Goal: Find specific page/section: Find specific page/section

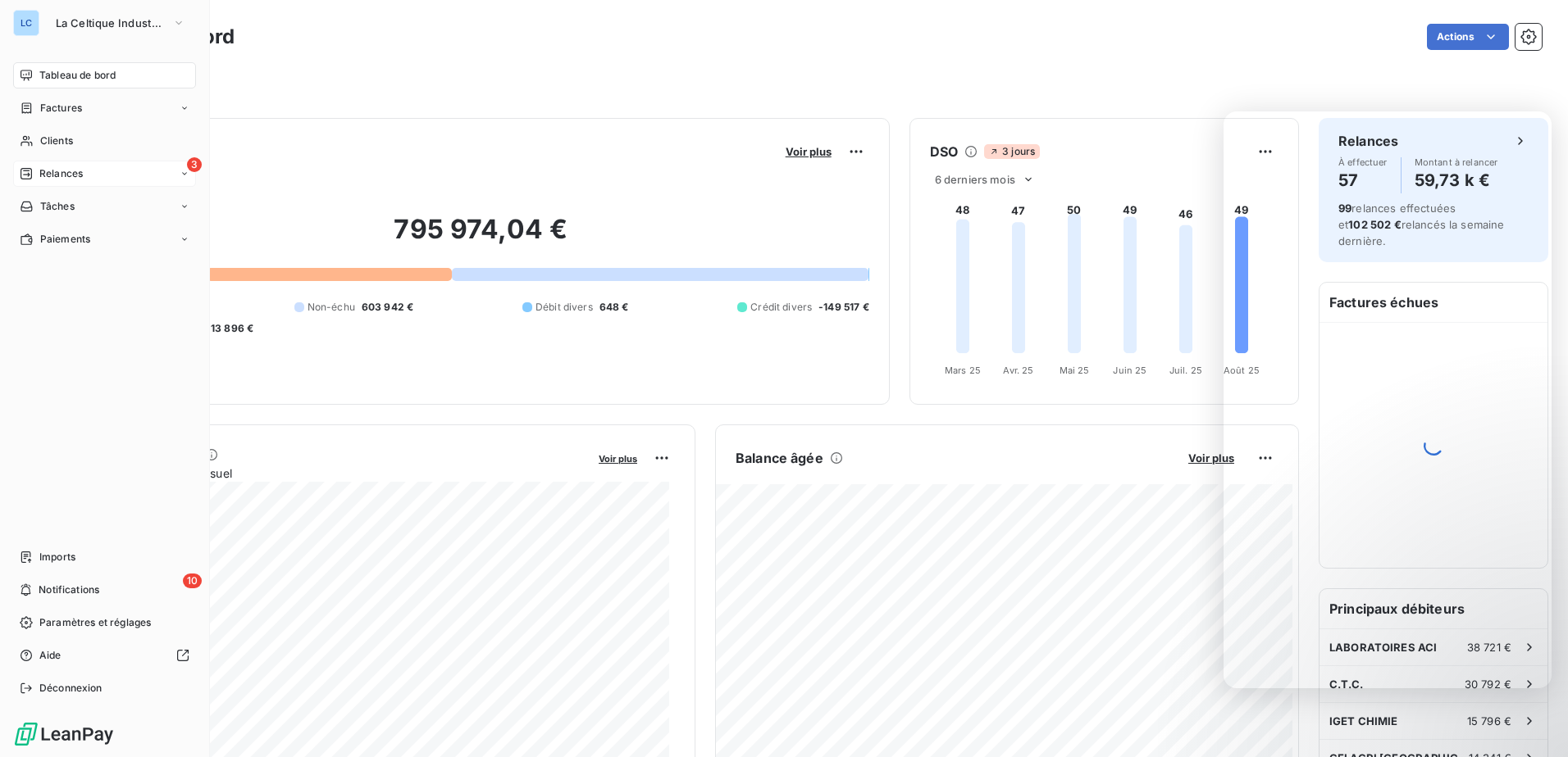
click at [41, 174] on span "Relances" at bounding box center [61, 173] width 44 height 15
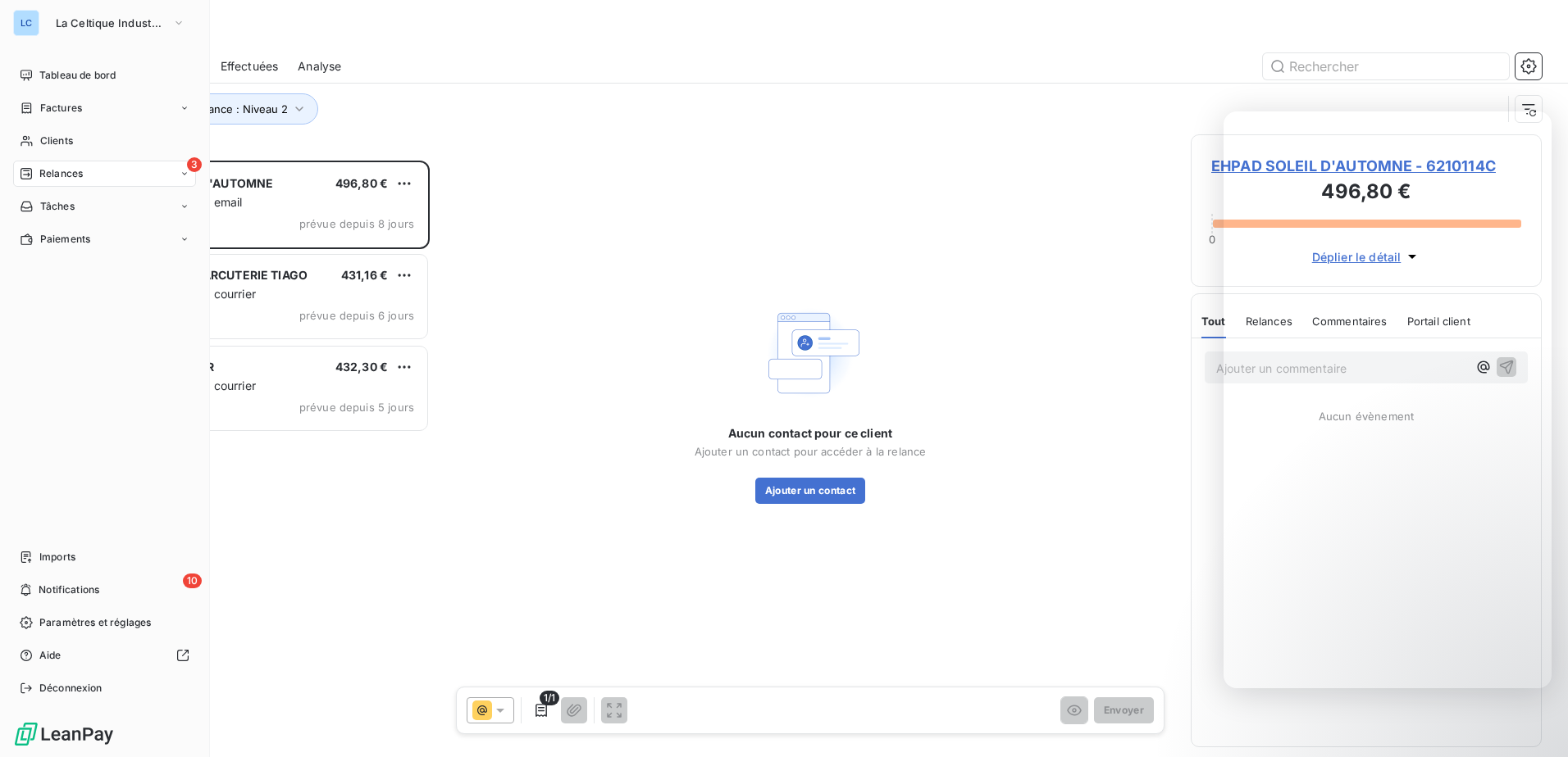
scroll to position [584, 338]
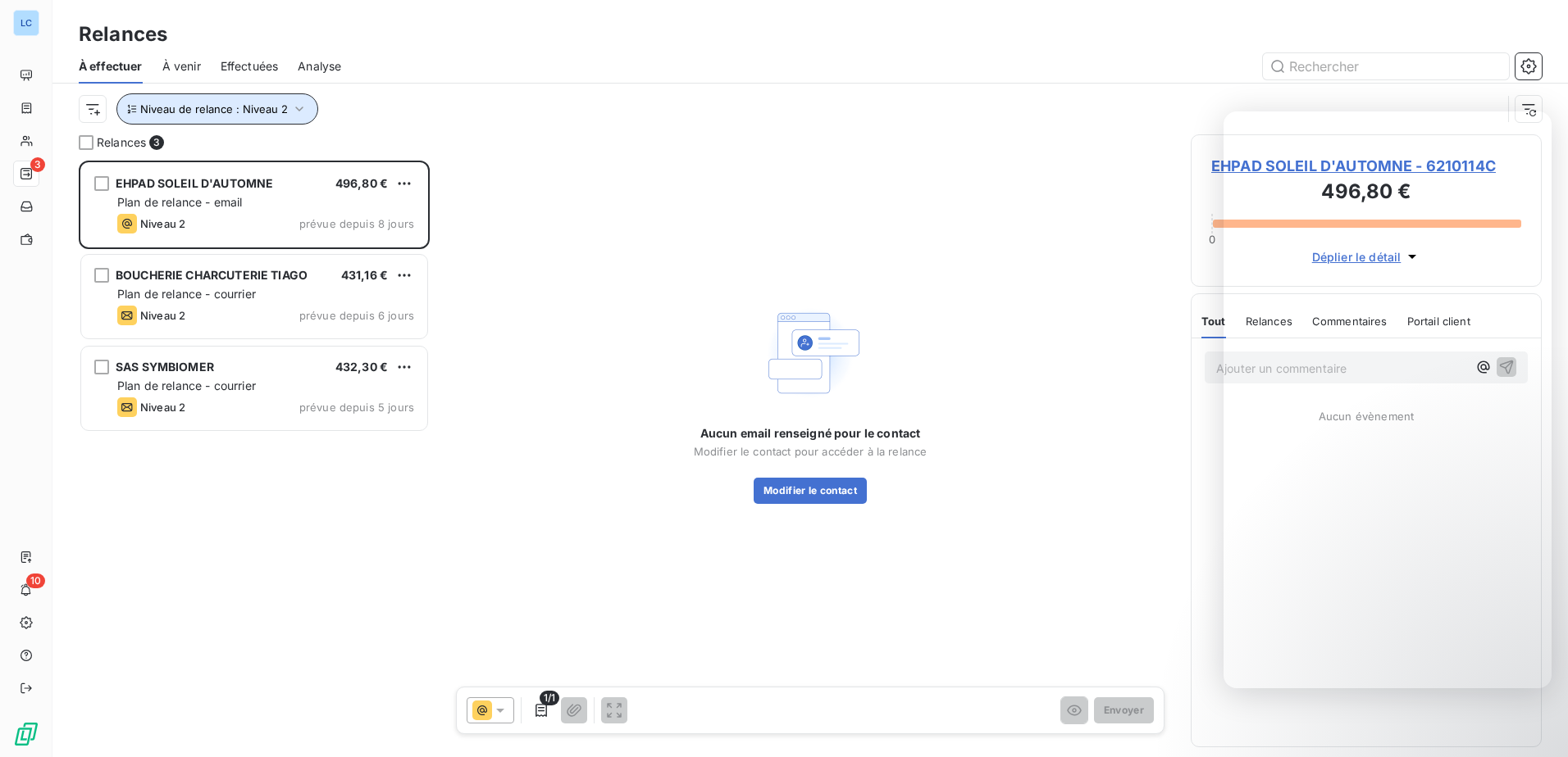
click at [295, 113] on icon "button" at bounding box center [299, 109] width 16 height 16
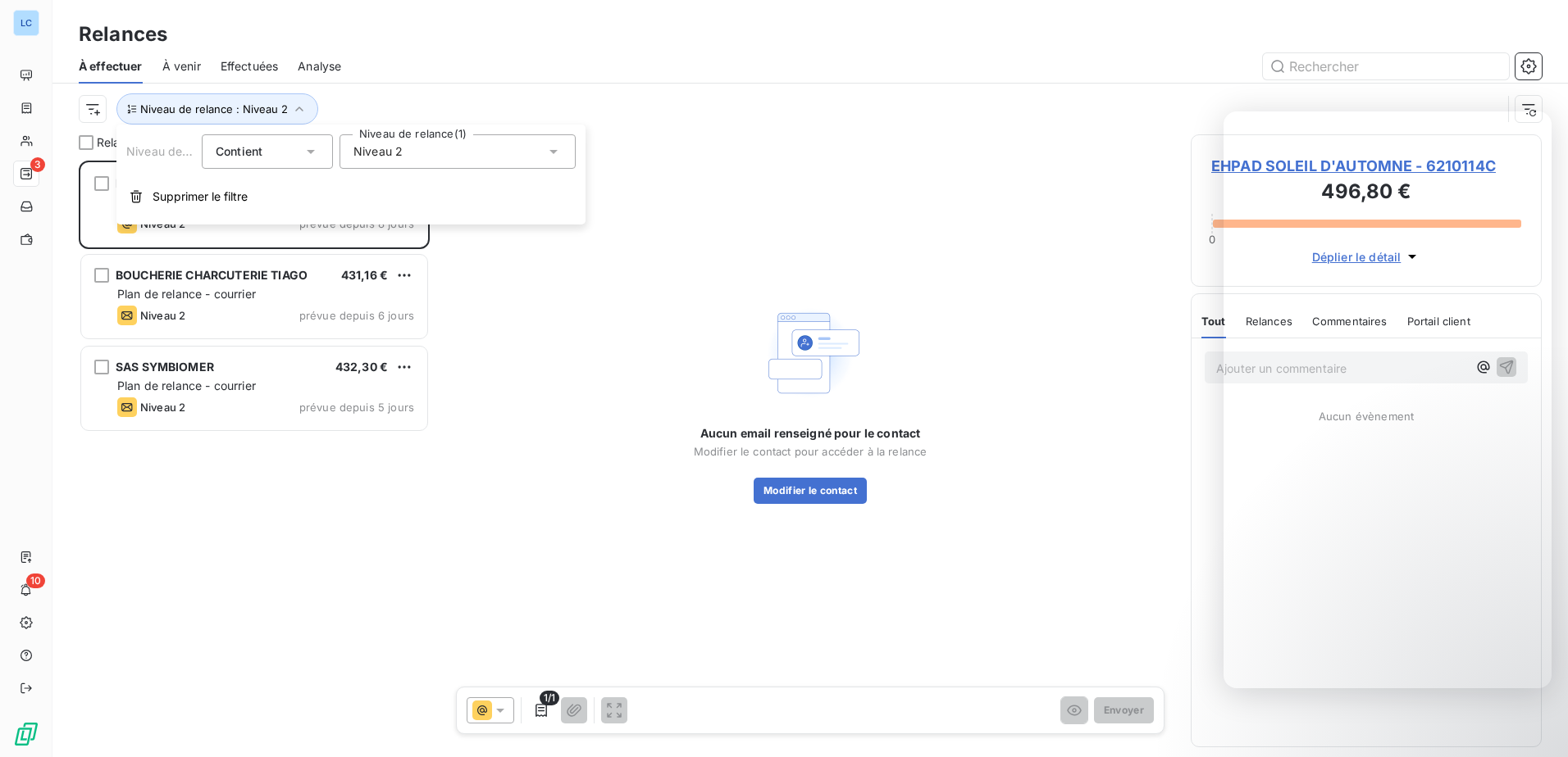
click at [475, 164] on div "Niveau 2" at bounding box center [458, 152] width 236 height 34
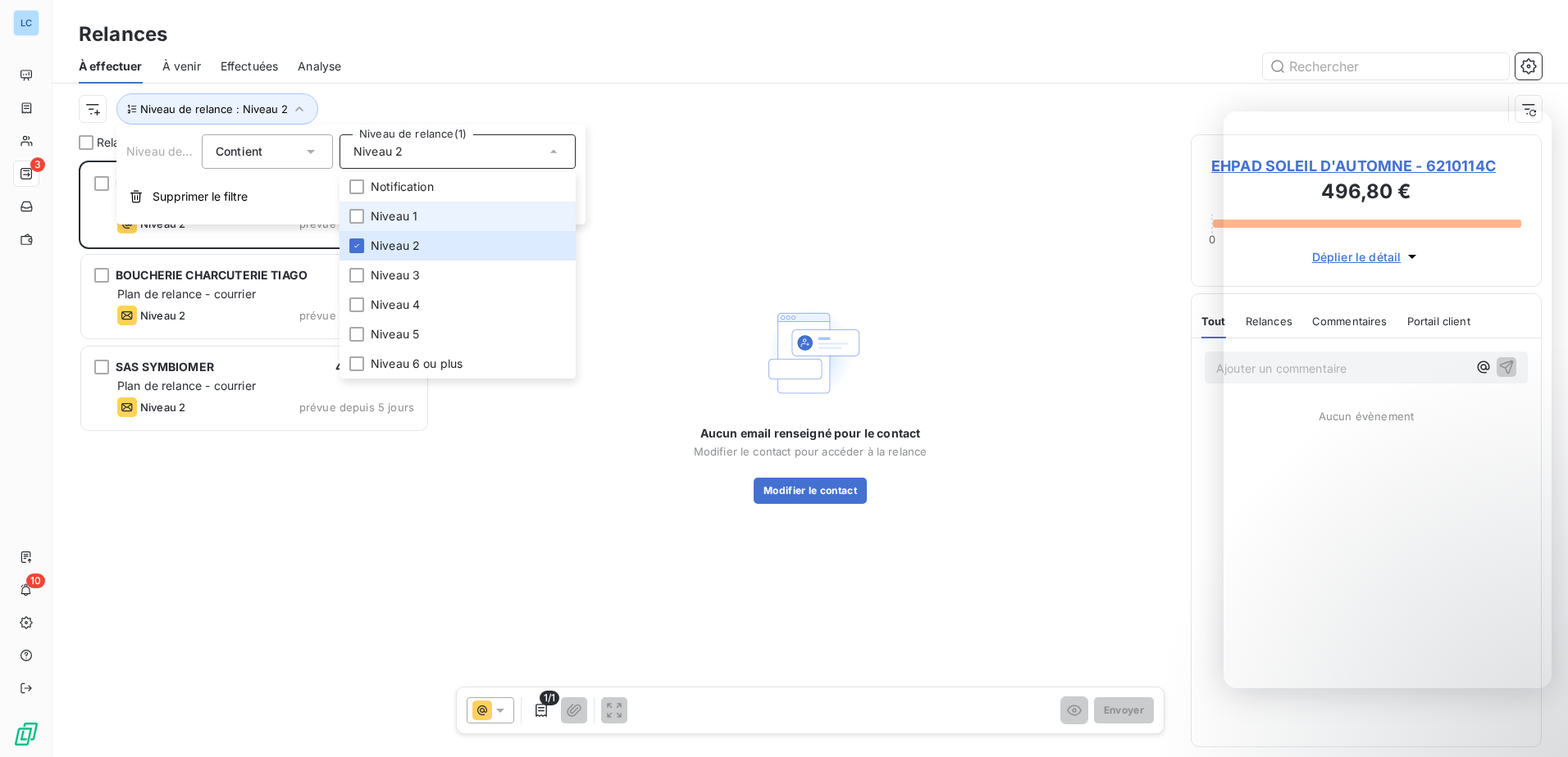
click at [452, 207] on li "Niveau 1" at bounding box center [458, 216] width 236 height 29
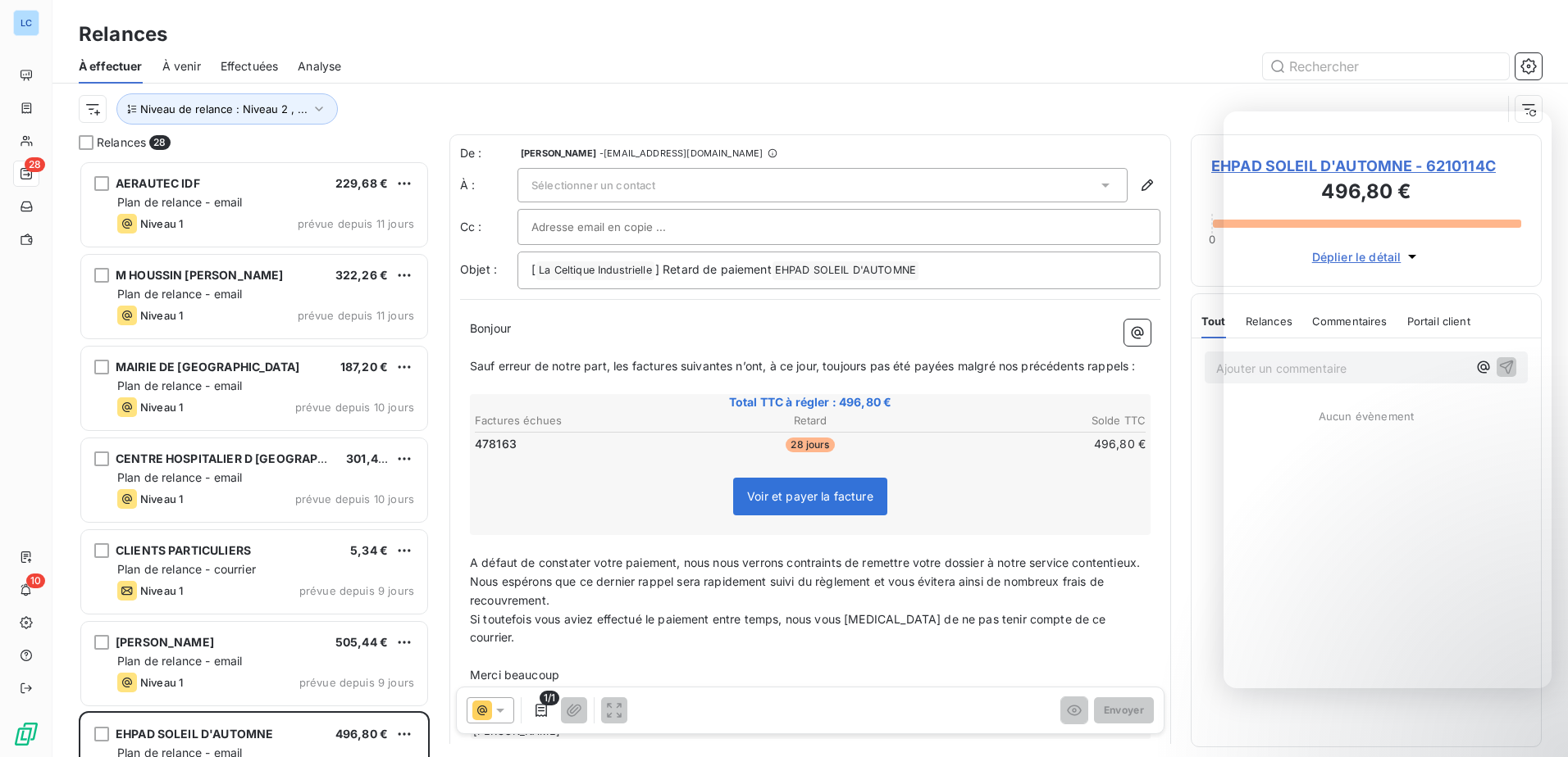
click at [447, 41] on div "Relances" at bounding box center [810, 34] width 1515 height 29
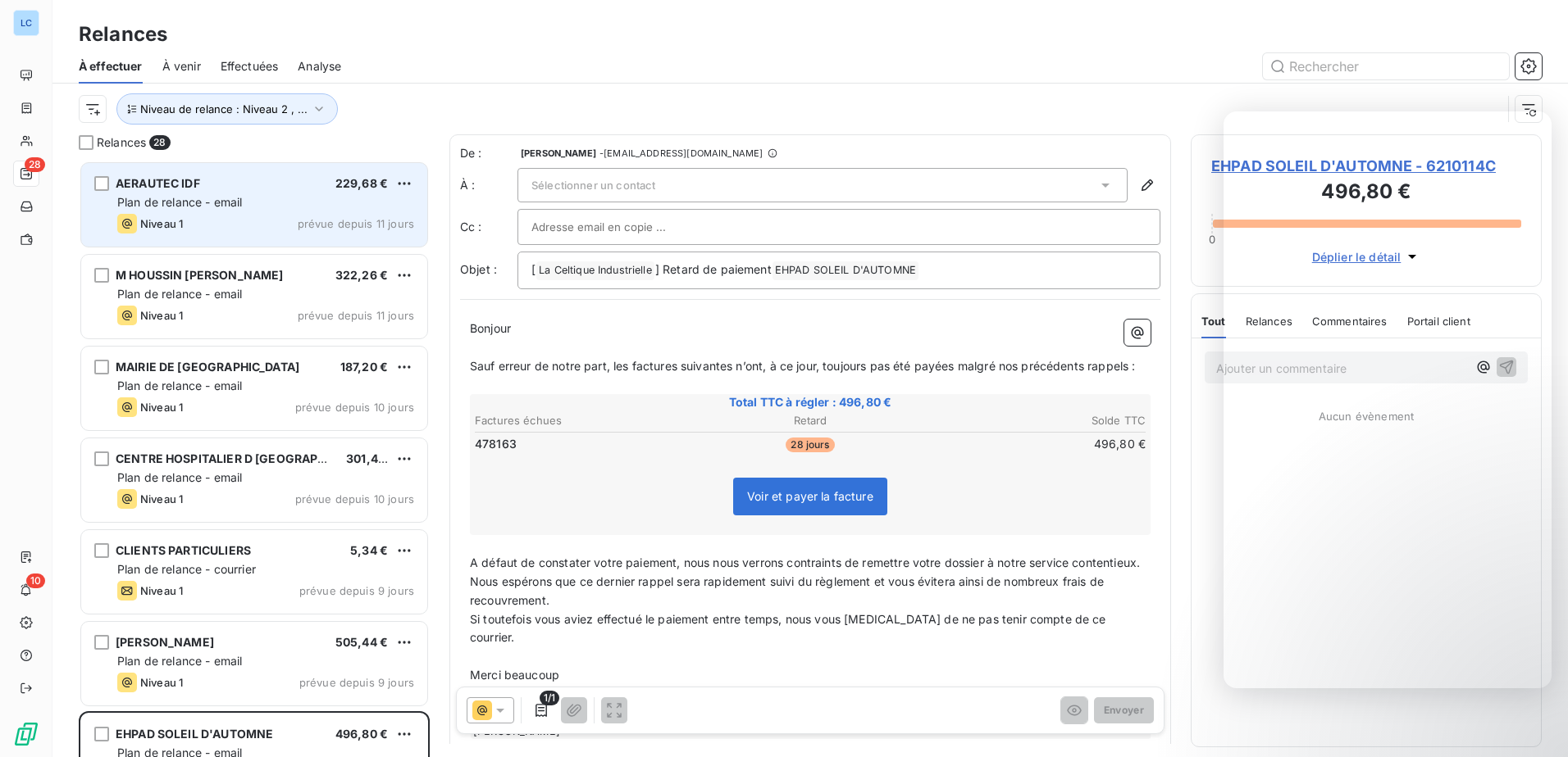
click at [206, 197] on span "Plan de relance - email" at bounding box center [179, 202] width 124 height 14
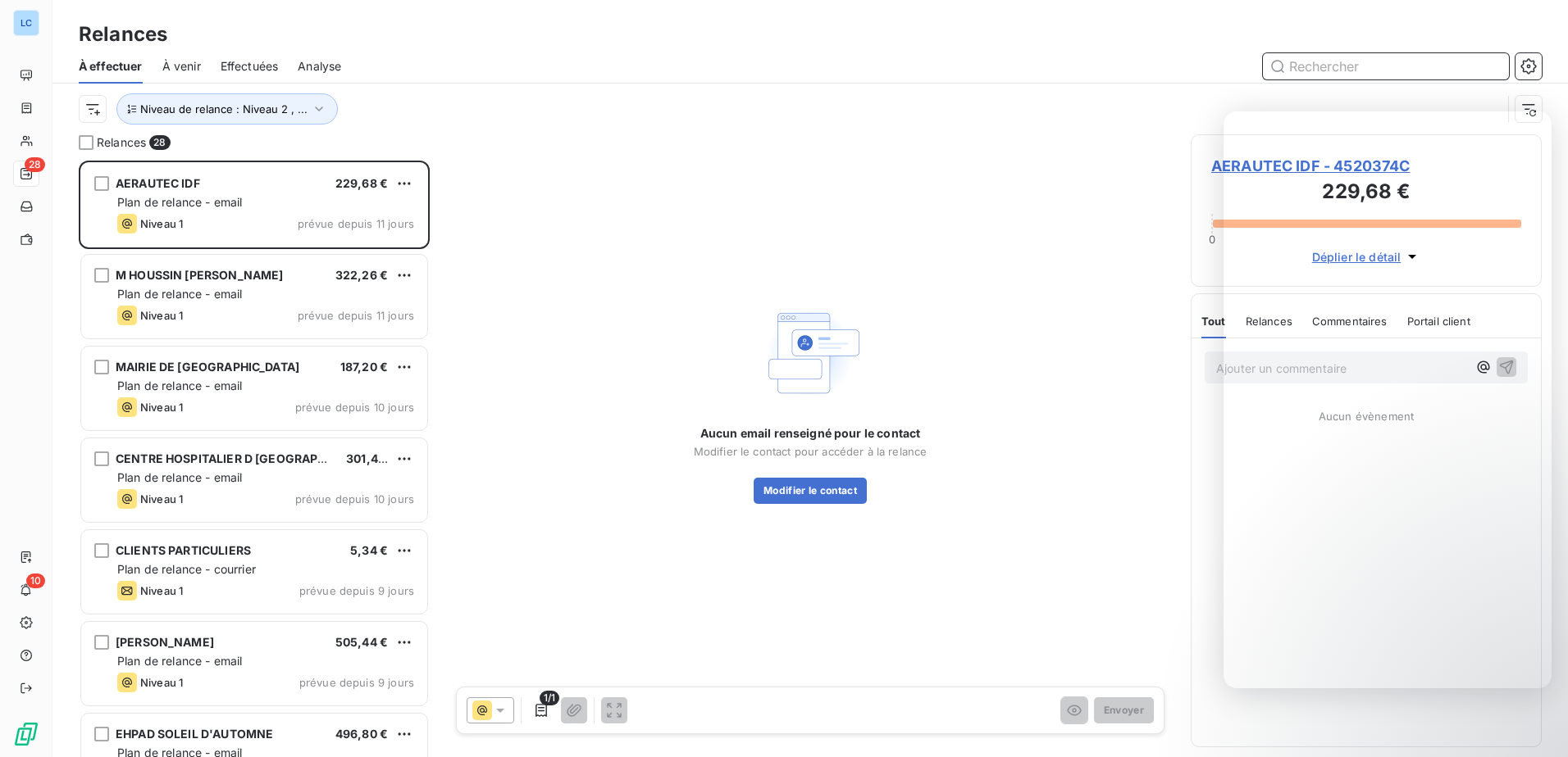
click at [1402, 74] on input "text" at bounding box center [1385, 66] width 246 height 27
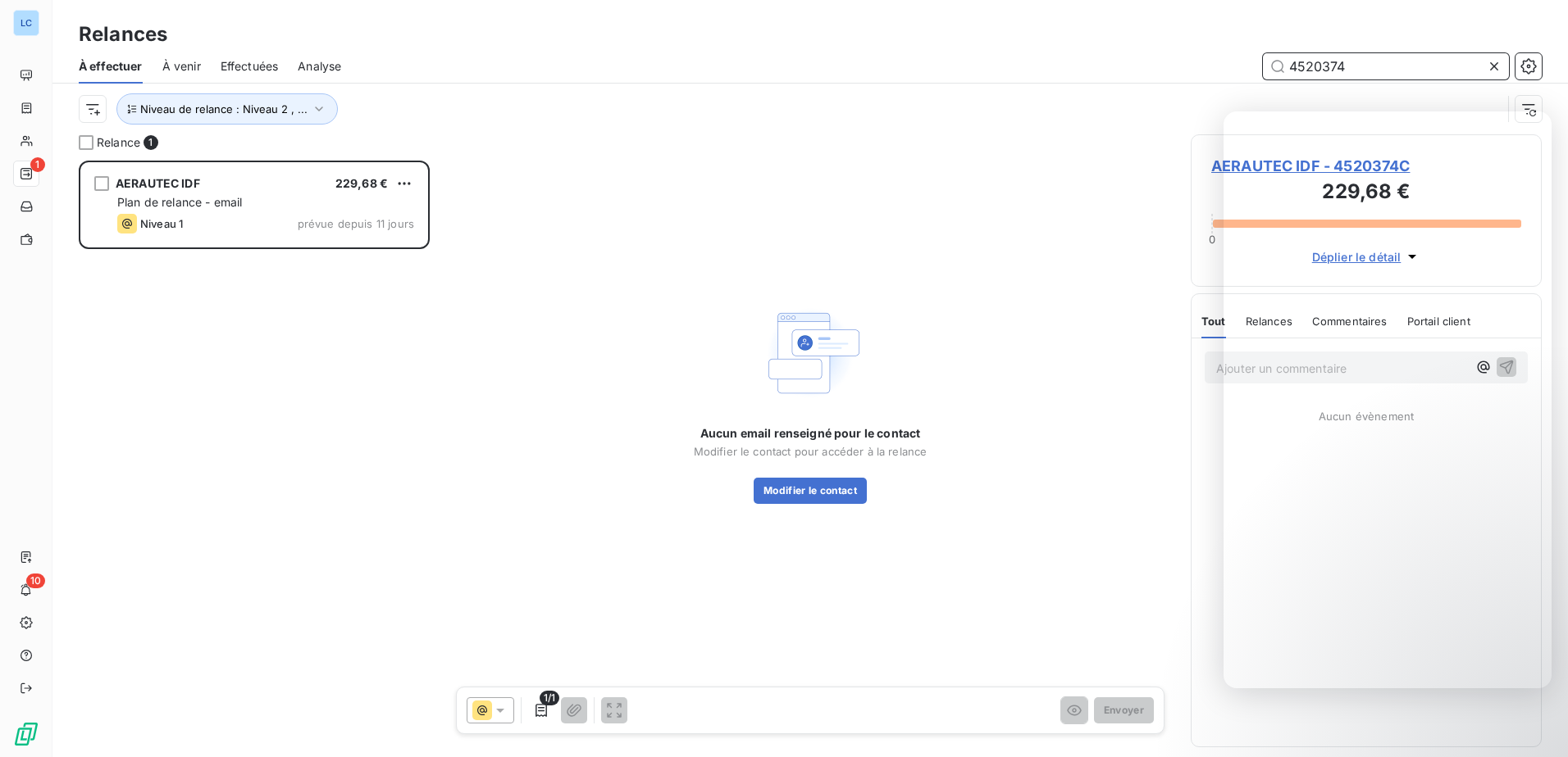
scroll to position [584, 338]
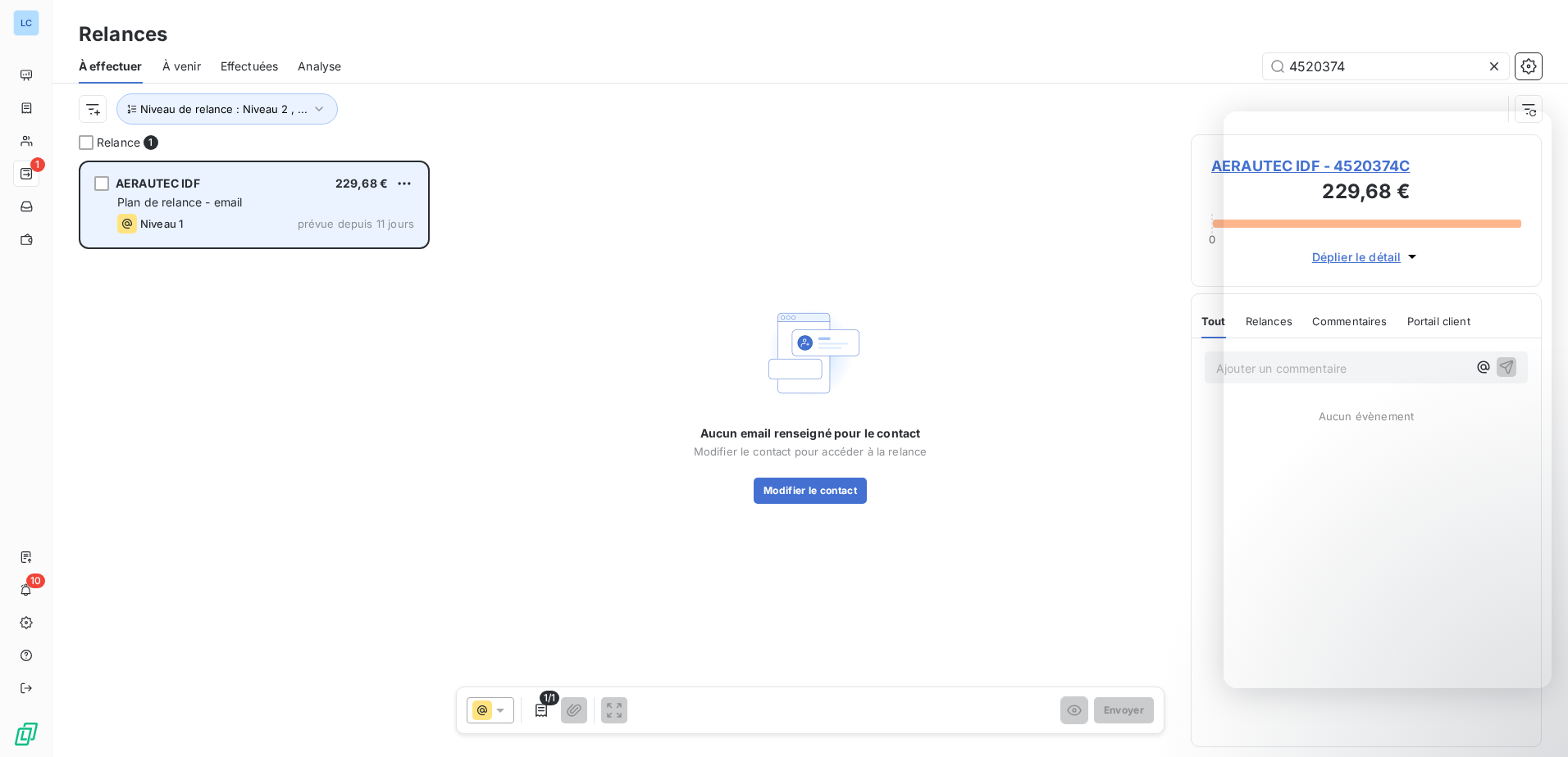
click at [166, 170] on div "AERAUTEC IDF 229,68 € Plan de relance - email Niveau 1 prévue depuis 11 jours" at bounding box center [254, 205] width 346 height 84
click at [165, 187] on span "AERAUTEC IDF" at bounding box center [158, 183] width 85 height 14
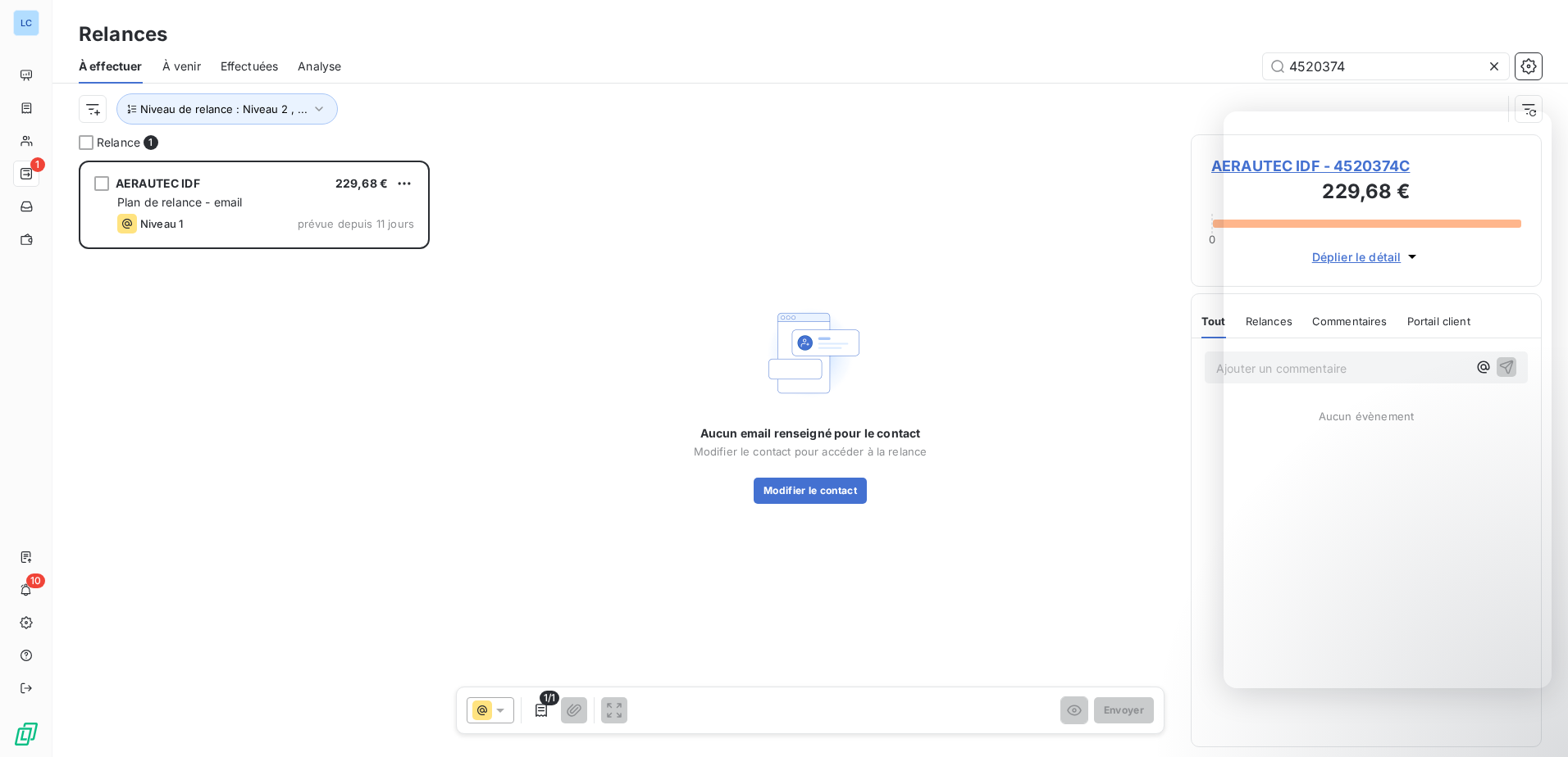
click at [711, 227] on div "Aucun email renseigné pour le contact Modifier le contact pour accéder à la rel…" at bounding box center [810, 402] width 721 height 536
drag, startPoint x: 1351, startPoint y: 64, endPoint x: 1236, endPoint y: 63, distance: 115.0
click at [1236, 63] on div "4520374" at bounding box center [951, 66] width 1181 height 27
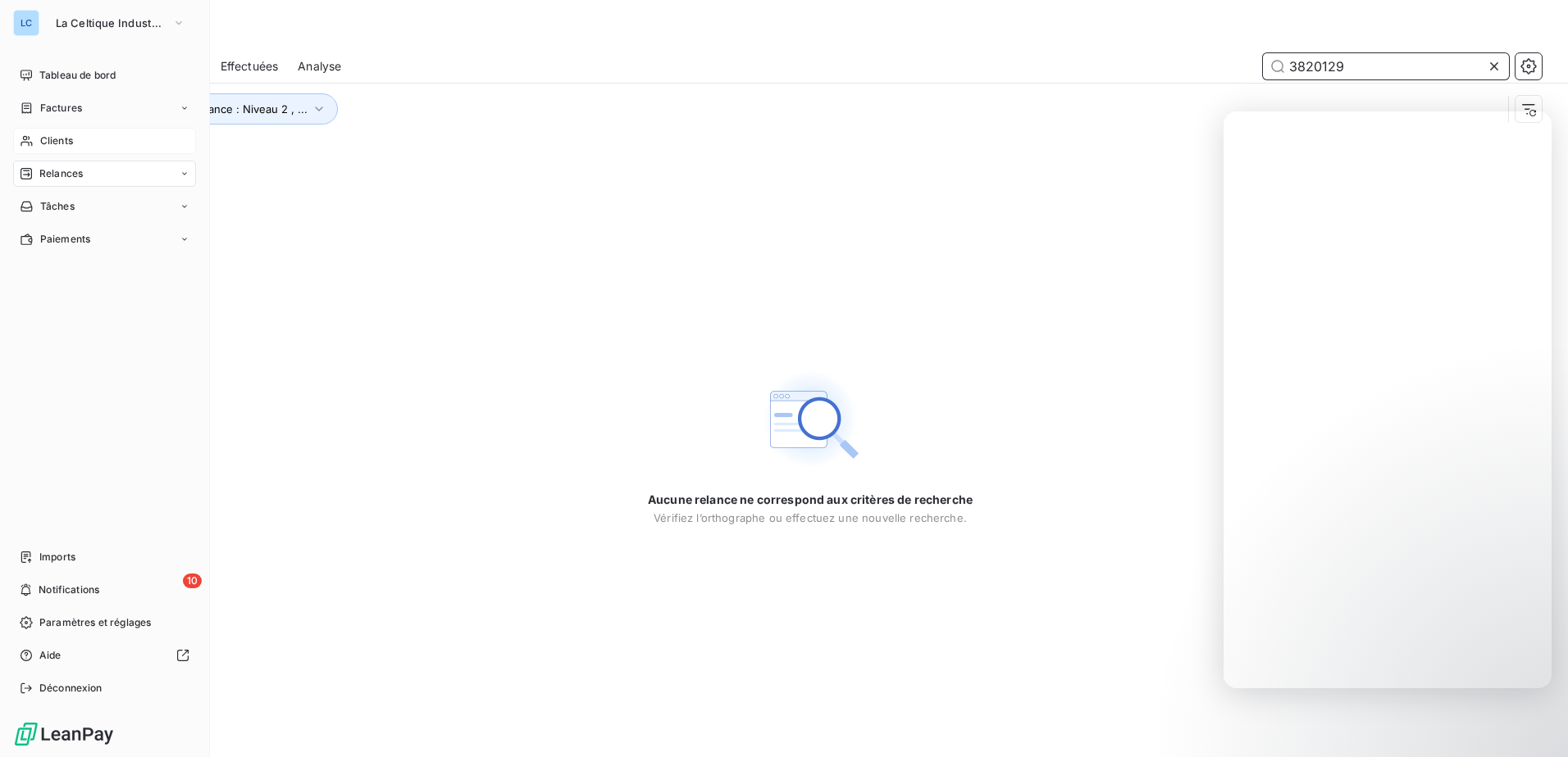
type input "3820129"
click at [47, 131] on div "Clients" at bounding box center [104, 140] width 183 height 27
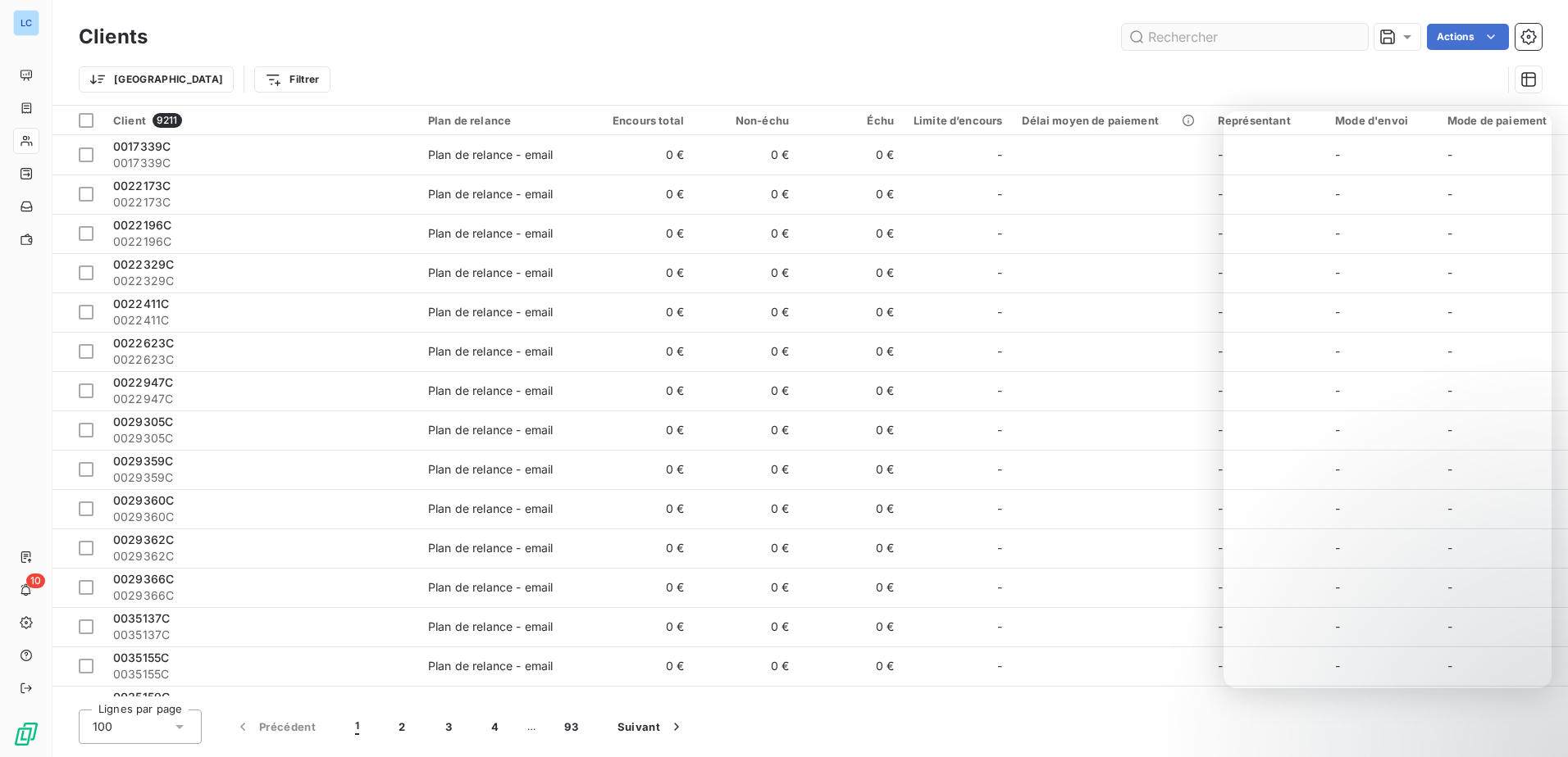
click at [1323, 36] on input "text" at bounding box center [1244, 37] width 246 height 27
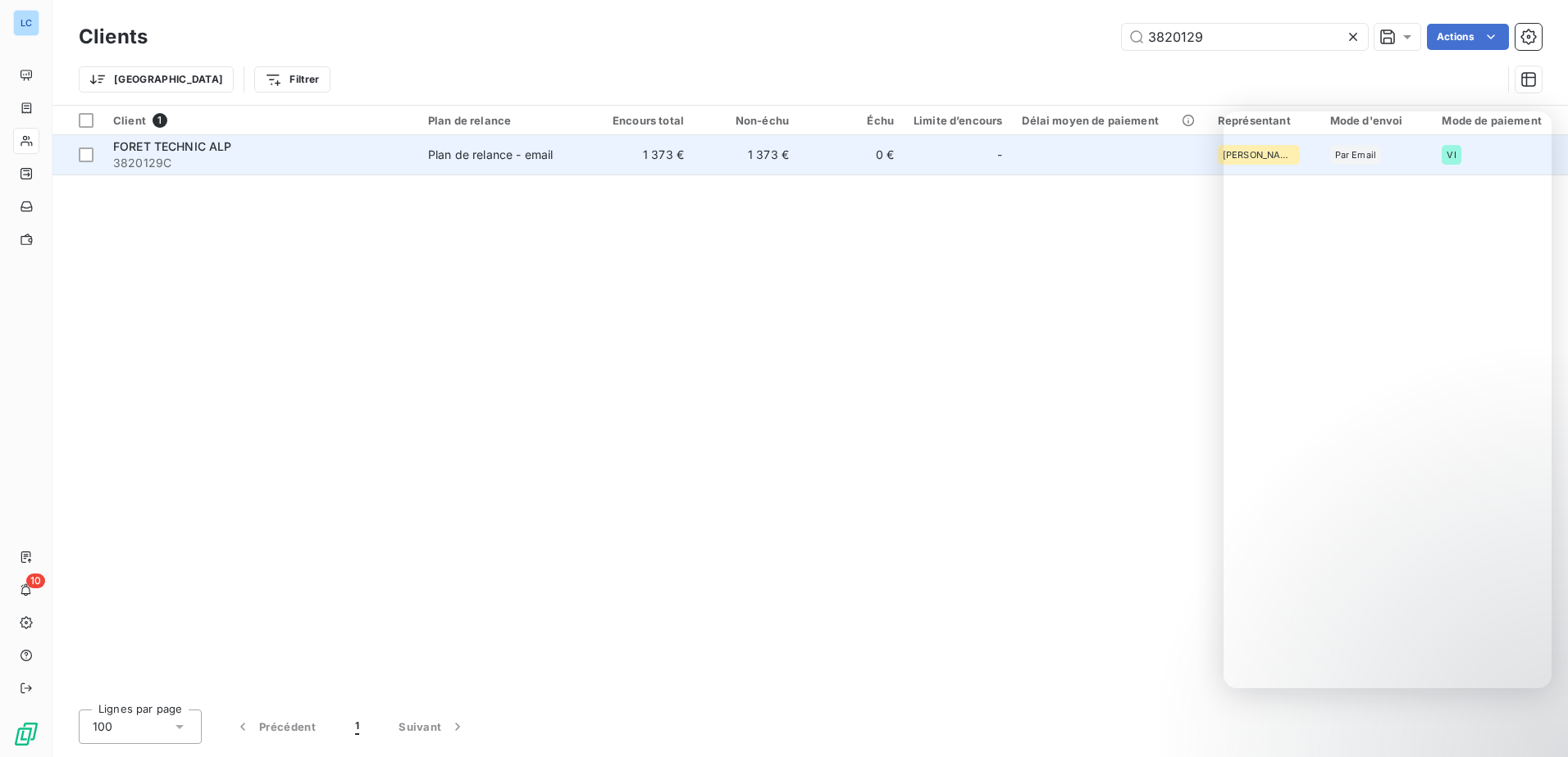
type input "3820129"
click at [150, 144] on span "FORET TECHNIC ALP" at bounding box center [172, 146] width 119 height 14
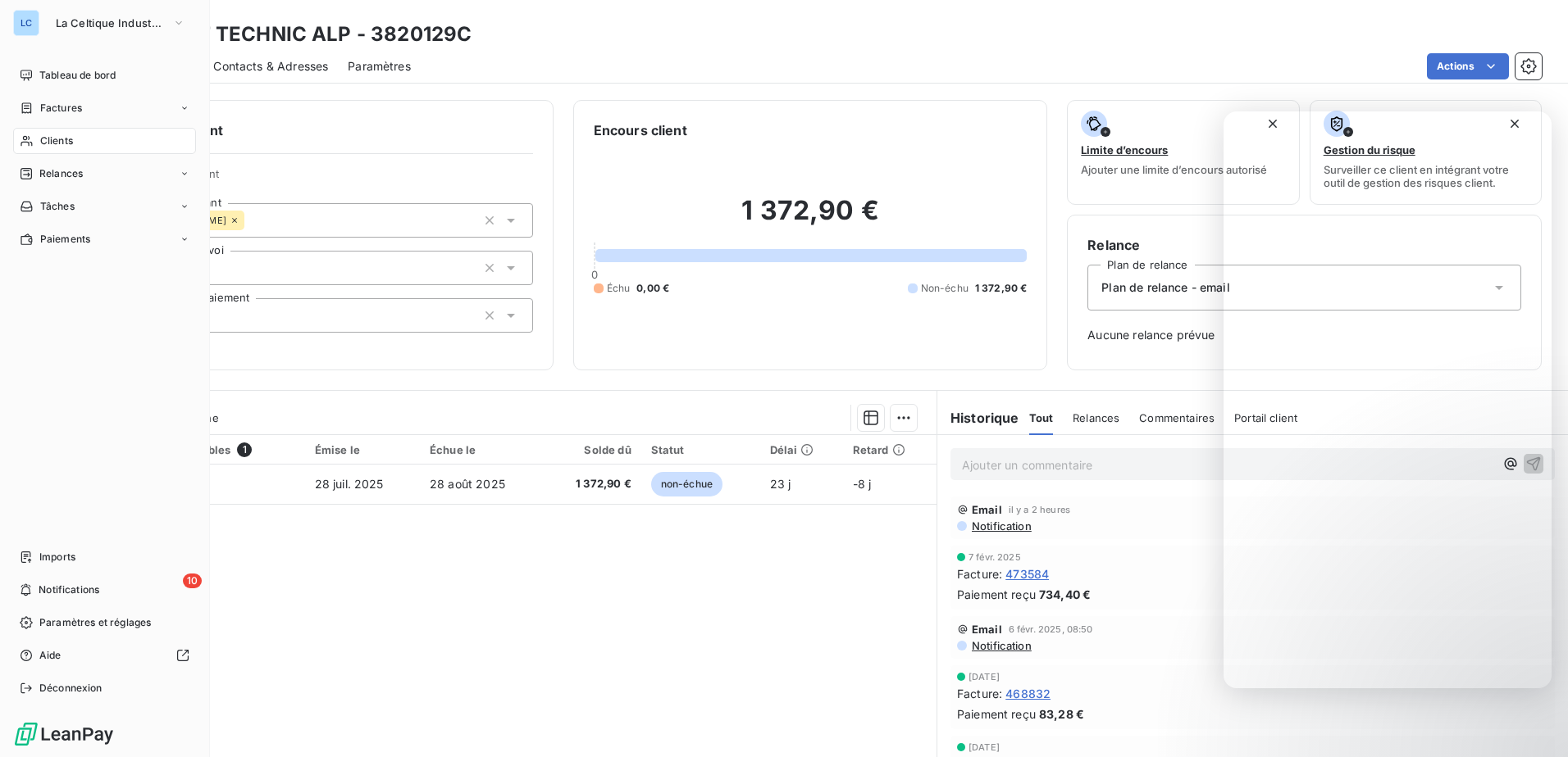
click at [52, 140] on span "Clients" at bounding box center [57, 140] width 33 height 15
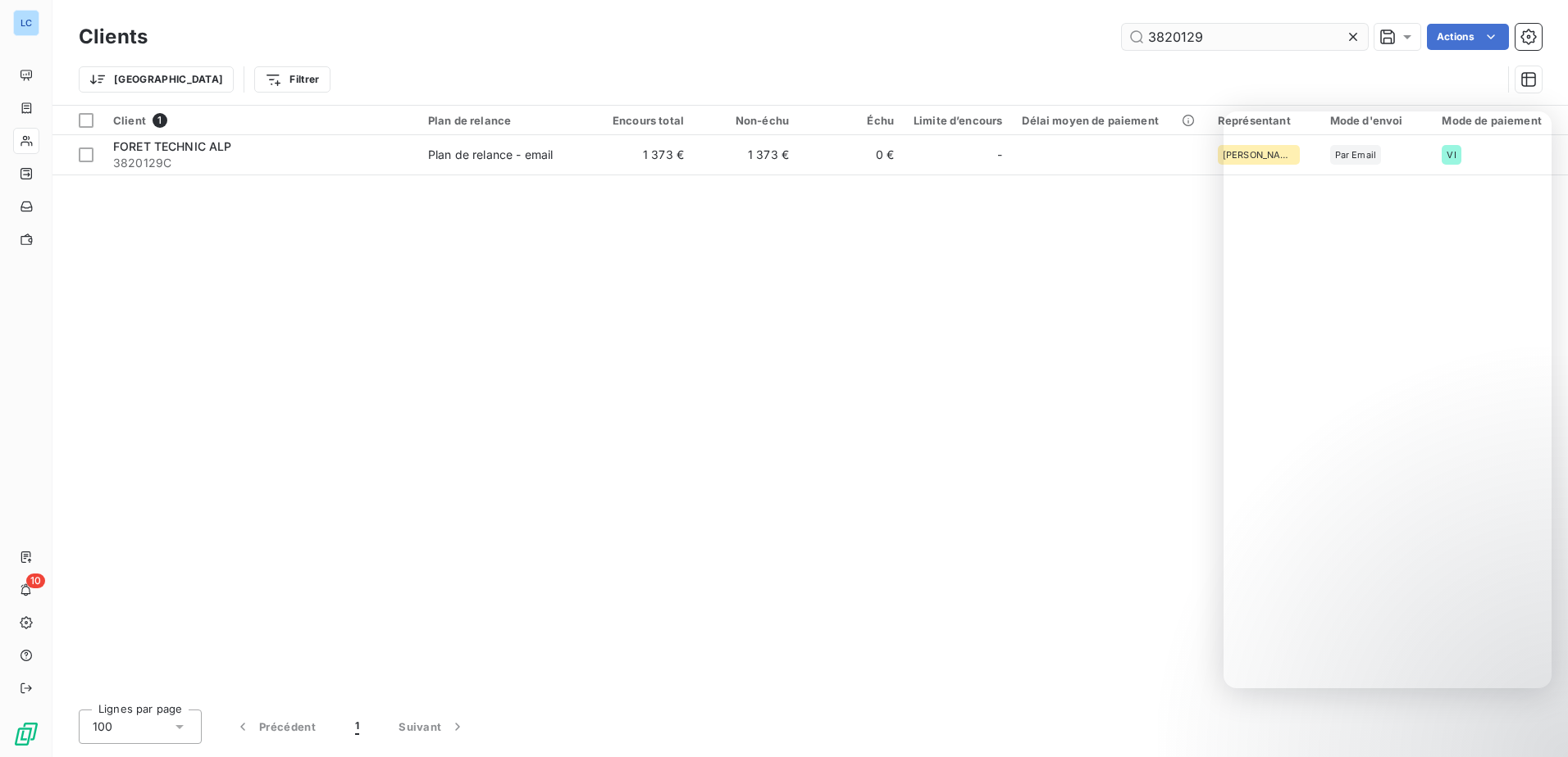
drag, startPoint x: 1206, startPoint y: 33, endPoint x: 1137, endPoint y: 37, distance: 69.1
click at [1137, 37] on input "3820129" at bounding box center [1244, 37] width 246 height 27
type input "4520374"
